Goal: Submit feedback/report problem

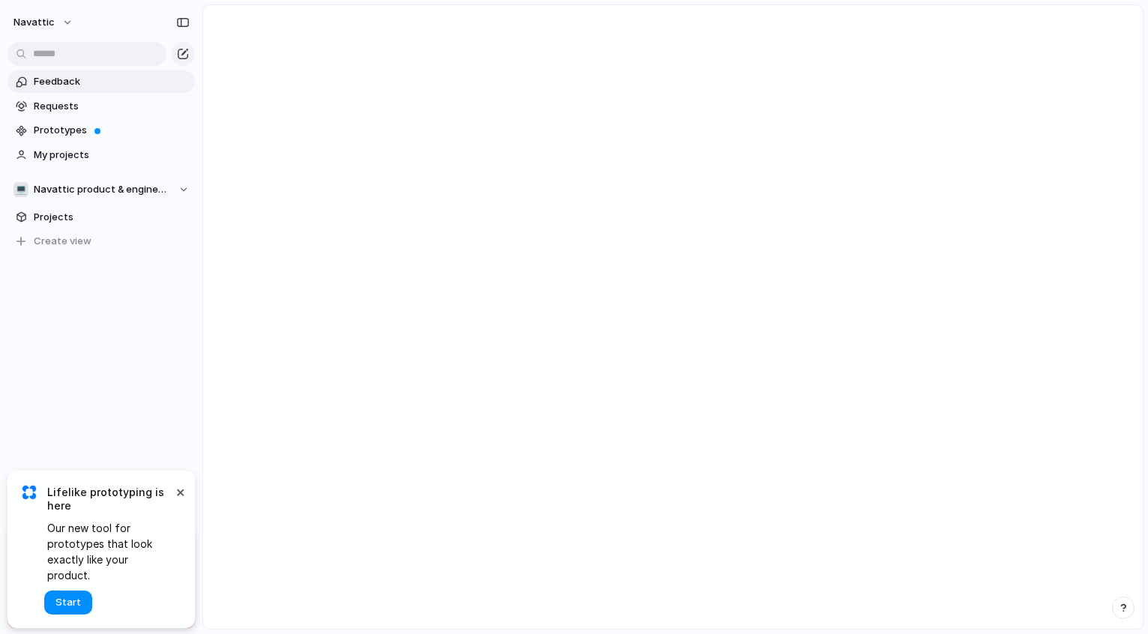
click at [59, 83] on span "Feedback" at bounding box center [112, 81] width 156 height 15
